Goal: Connect with others: Connect with others

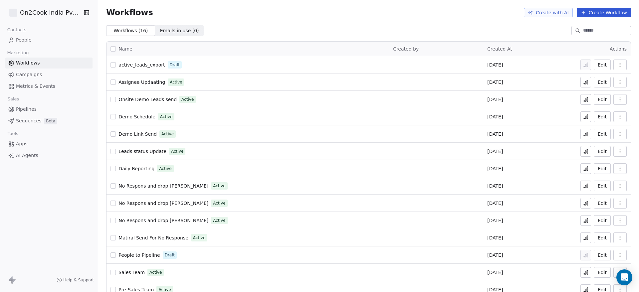
click at [29, 40] on span "People" at bounding box center [24, 40] width 16 height 7
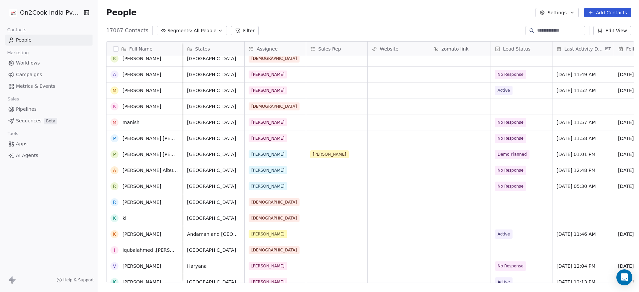
scroll to position [300, 0]
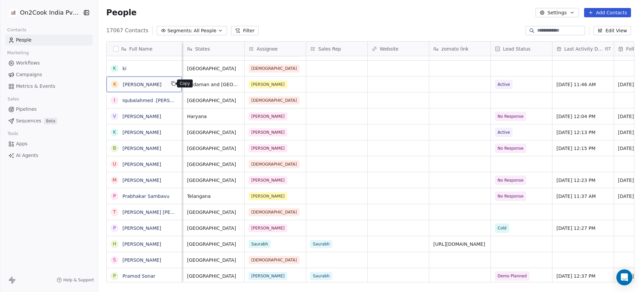
click at [171, 85] on icon "grid" at bounding box center [173, 83] width 5 height 5
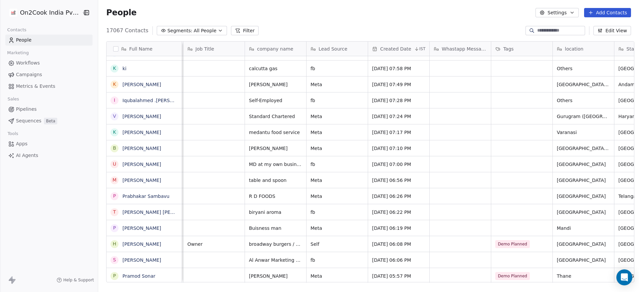
scroll to position [0, 176]
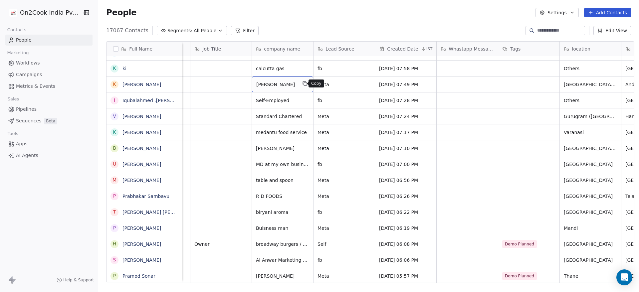
click at [302, 86] on icon "grid" at bounding box center [304, 83] width 5 height 5
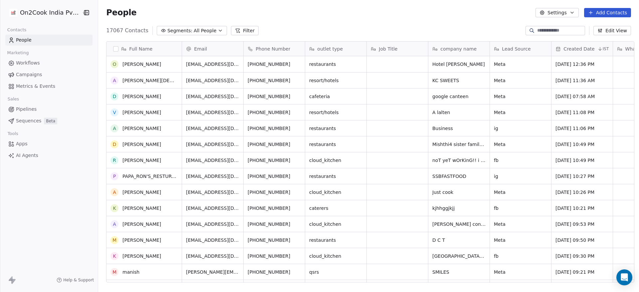
scroll to position [0, 0]
click at [480, 80] on icon "grid" at bounding box center [481, 80] width 3 height 3
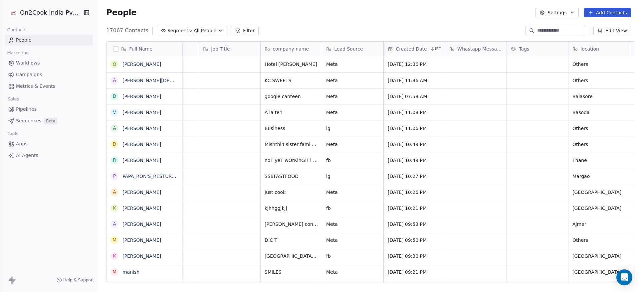
scroll to position [0, 166]
click at [312, 176] on icon "grid" at bounding box center [314, 175] width 5 height 5
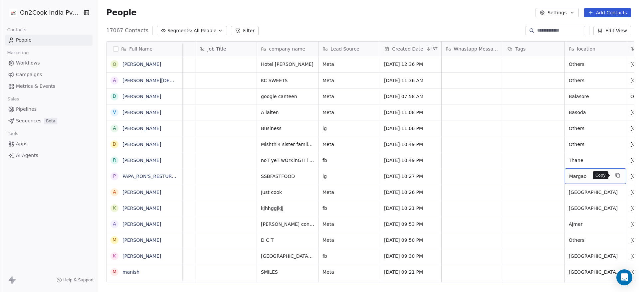
click at [617, 175] on icon "grid" at bounding box center [618, 175] width 3 height 3
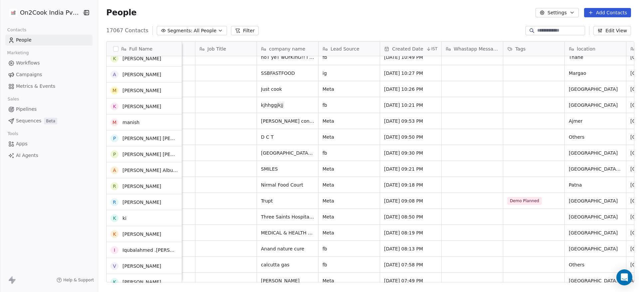
scroll to position [150, 0]
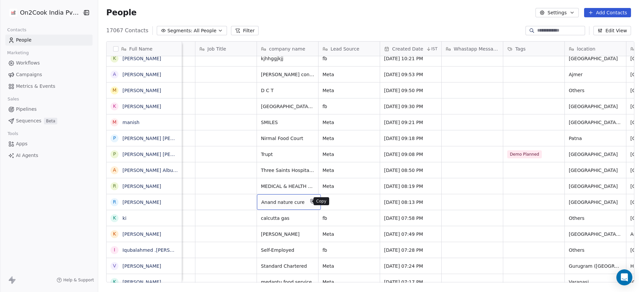
click at [310, 202] on icon "grid" at bounding box center [312, 201] width 5 height 5
click at [624, 201] on icon "grid" at bounding box center [626, 201] width 5 height 5
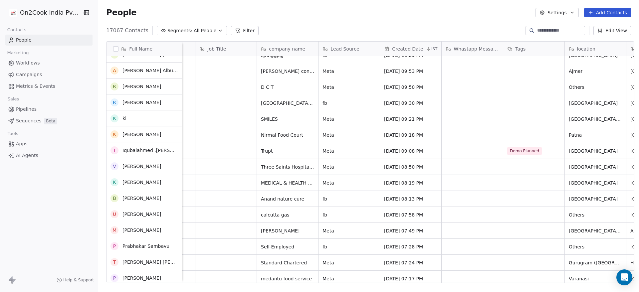
scroll to position [250, 0]
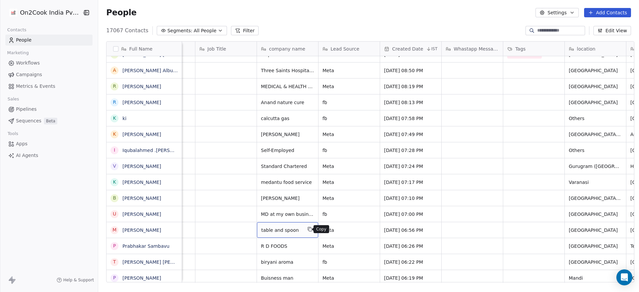
click at [308, 230] on icon "grid" at bounding box center [309, 229] width 5 height 5
click at [624, 229] on icon "grid" at bounding box center [626, 229] width 5 height 5
